Goal: Information Seeking & Learning: Compare options

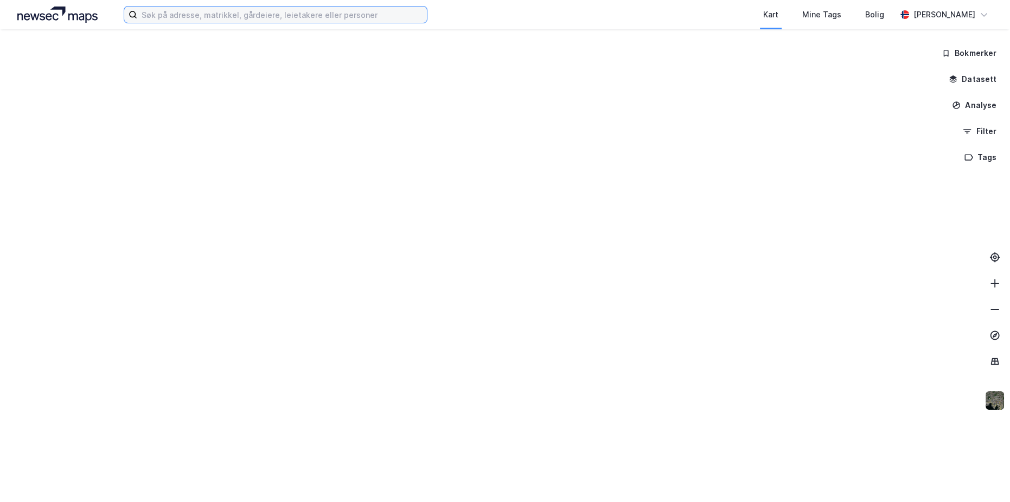
click at [337, 14] on input at bounding box center [282, 15] width 290 height 16
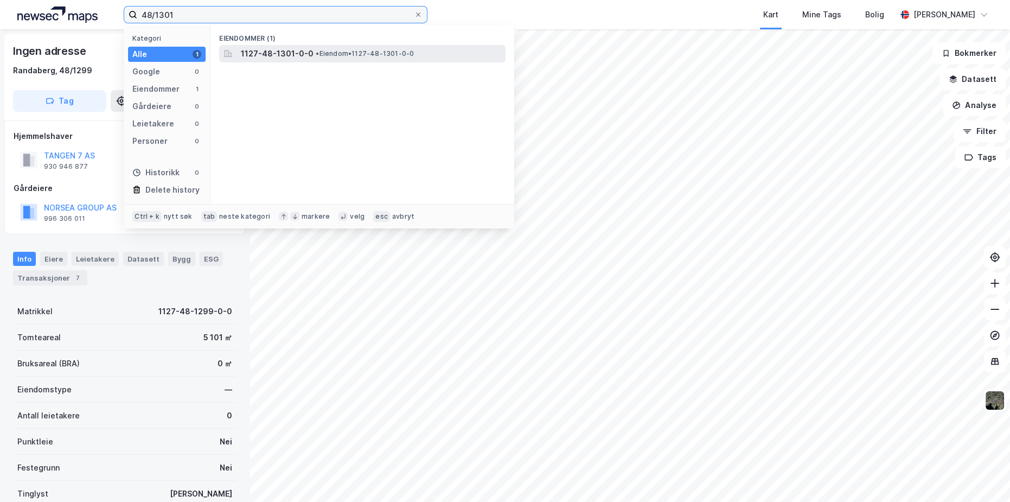
type input "48/1301"
